Goal: Information Seeking & Learning: Learn about a topic

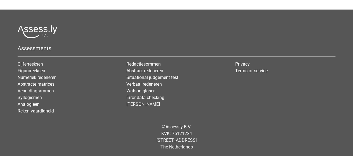
scroll to position [414, 0]
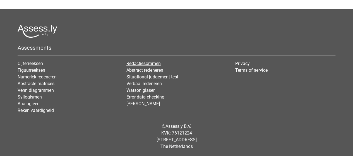
click at [143, 64] on link "Redactiesommen" at bounding box center [143, 63] width 34 height 5
click at [152, 86] on link "Verbaal redeneren" at bounding box center [143, 83] width 35 height 5
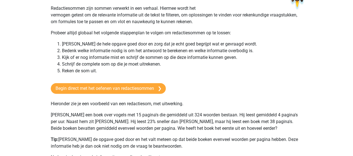
scroll to position [0, 0]
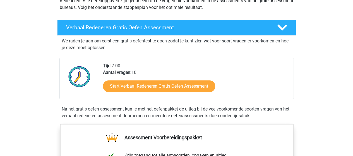
scroll to position [79, 0]
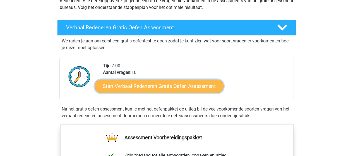
click at [174, 88] on link "Start Verbaal Redeneren Gratis Oefen Assessment" at bounding box center [159, 86] width 129 height 13
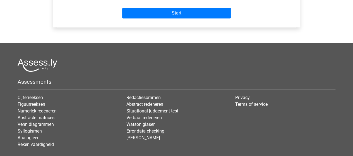
scroll to position [284, 0]
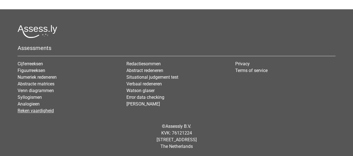
click at [53, 112] on link "Reken vaardigheid" at bounding box center [36, 110] width 36 height 5
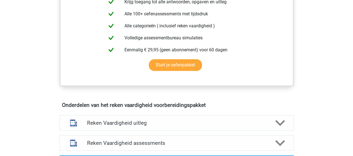
scroll to position [234, 0]
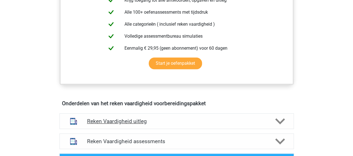
click at [273, 119] on div at bounding box center [279, 121] width 19 height 10
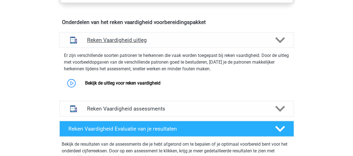
scroll to position [318, 0]
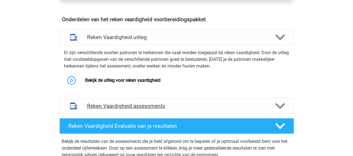
click at [286, 104] on div at bounding box center [279, 106] width 19 height 10
